Goal: Check status: Check status

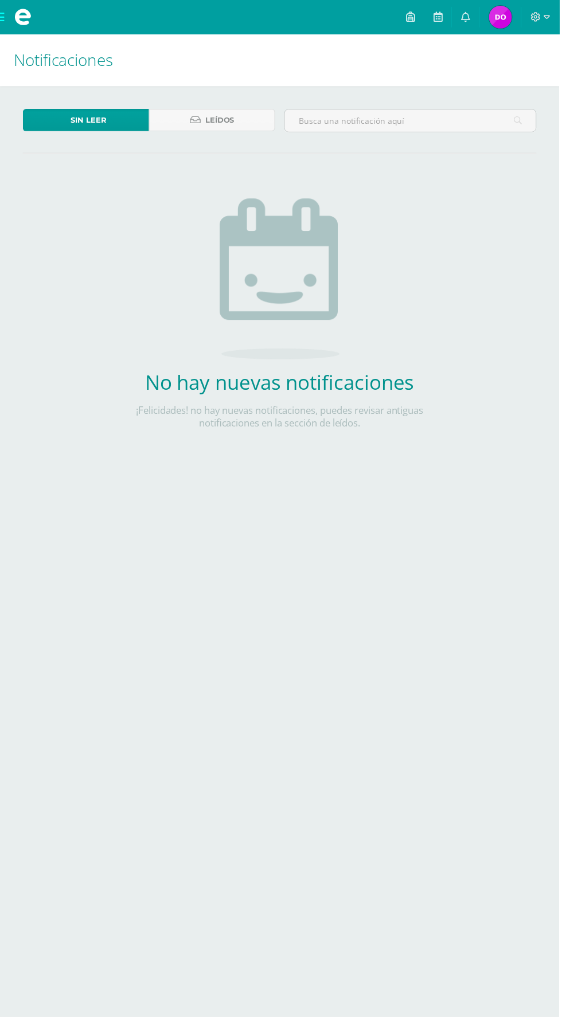
click at [509, 21] on img at bounding box center [502, 17] width 23 height 23
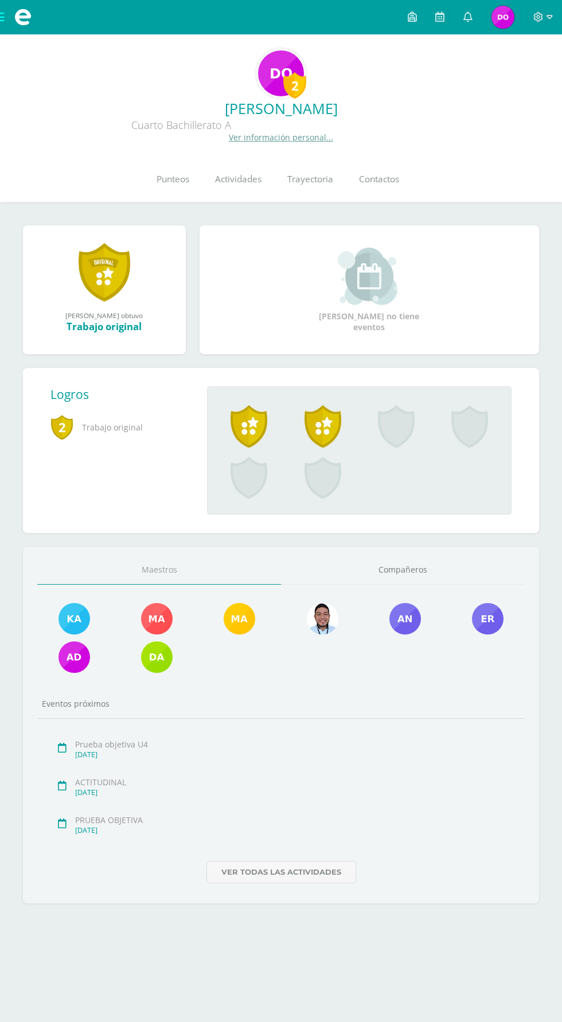
click at [143, 200] on link "Punteos" at bounding box center [172, 180] width 58 height 46
